Goal: Find specific page/section: Find specific page/section

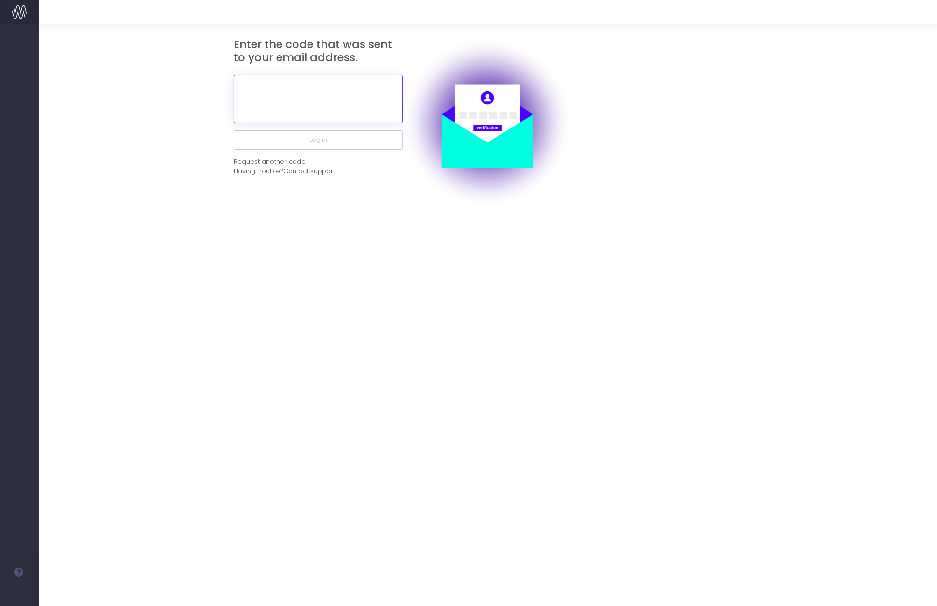
click at [354, 99] on input "text" at bounding box center [318, 99] width 169 height 48
paste input "158934"
type input "158934"
click at [234, 130] on button "Log in" at bounding box center [318, 139] width 169 height 19
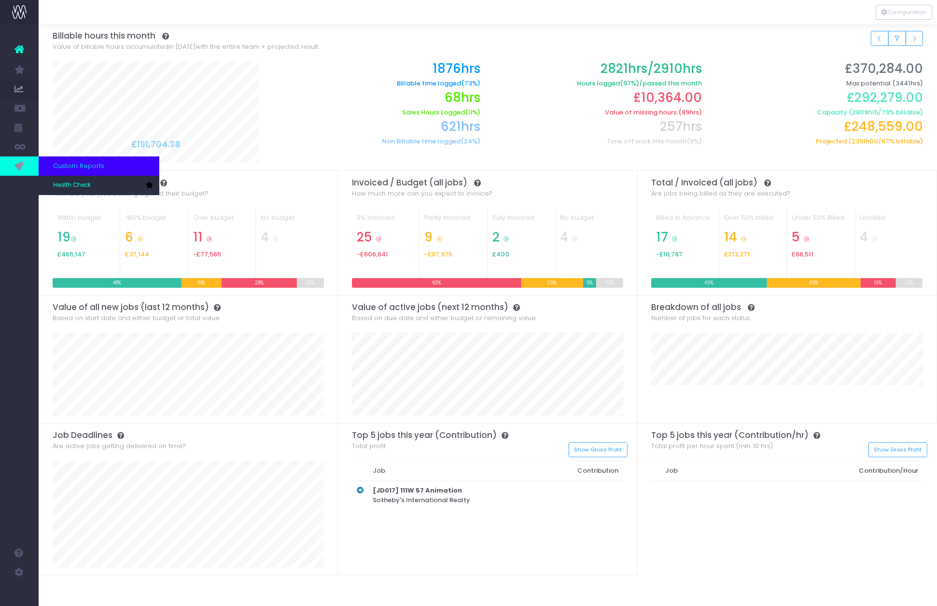
click at [17, 166] on icon at bounding box center [19, 166] width 10 height 11
click at [68, 186] on span "Health Check" at bounding box center [72, 185] width 38 height 9
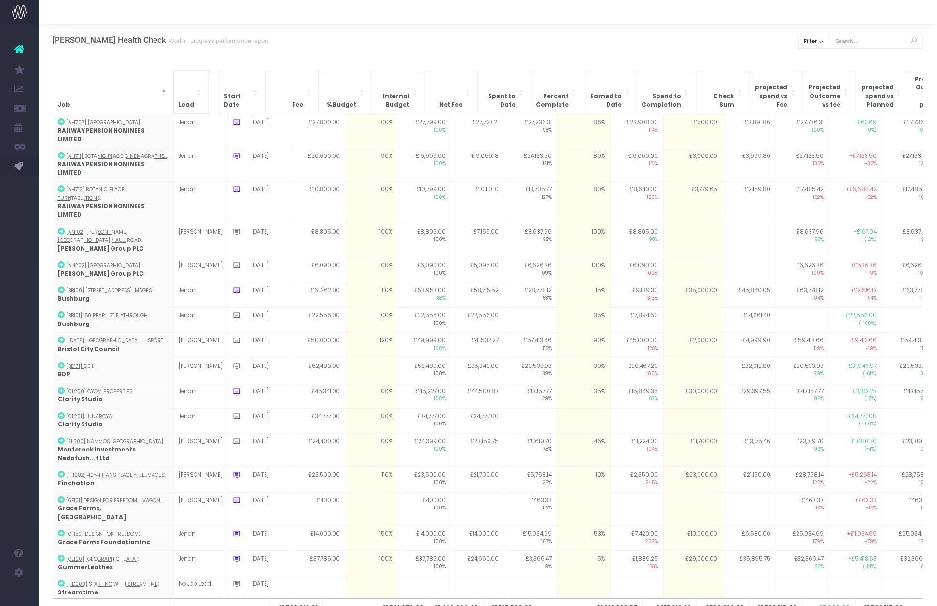
click at [191, 101] on span "Lead" at bounding box center [186, 105] width 15 height 9
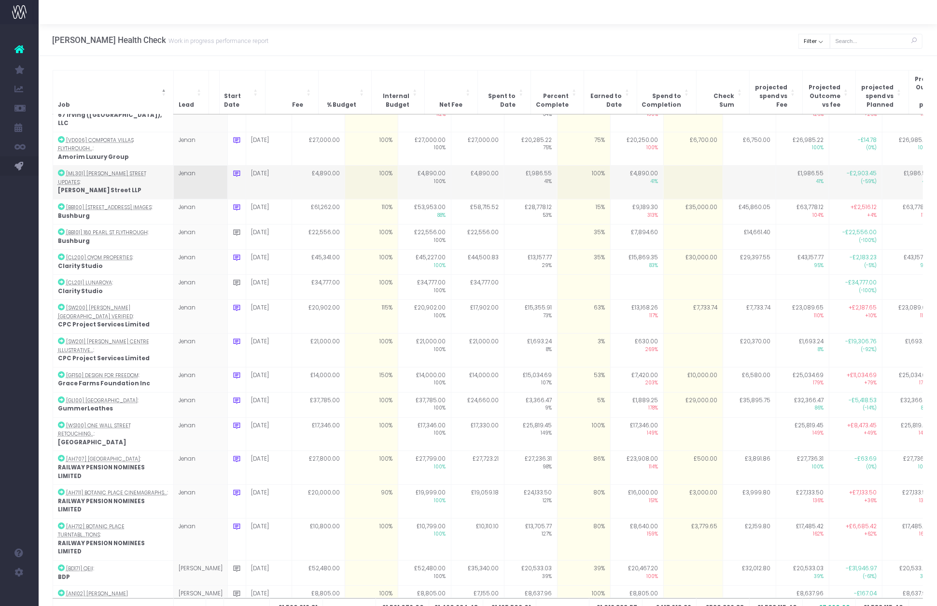
scroll to position [19, 0]
